Goal: Information Seeking & Learning: Learn about a topic

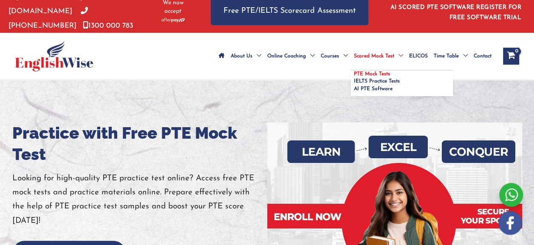
drag, startPoint x: 0, startPoint y: 0, endPoint x: 347, endPoint y: 68, distance: 353.4
click at [354, 71] on span "PTE Mock Tests" at bounding box center [372, 73] width 36 height 5
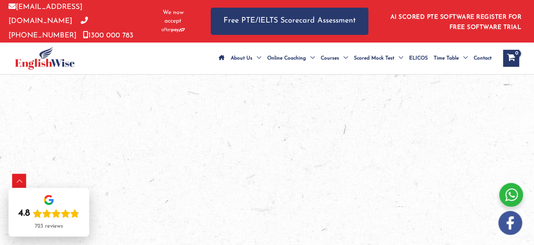
scroll to position [1306, 0]
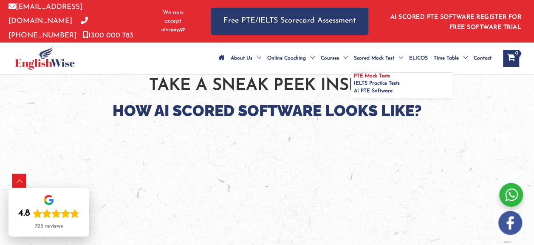
click at [354, 79] on span "PTE Mock Tests" at bounding box center [372, 76] width 36 height 5
